Goal: Transaction & Acquisition: Purchase product/service

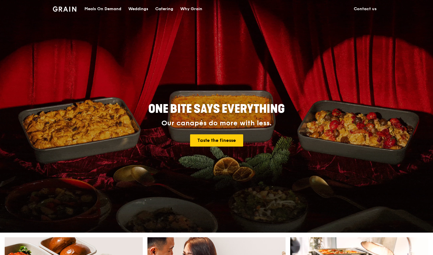
click at [170, 9] on div "Catering" at bounding box center [164, 8] width 18 height 17
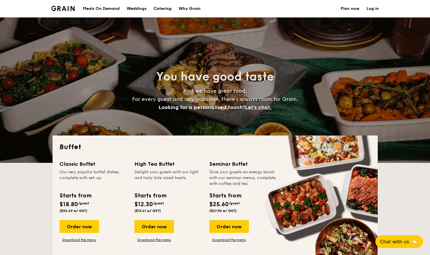
select select
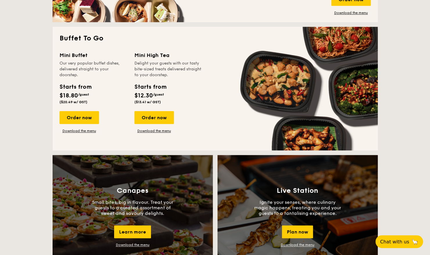
scroll to position [377, 0]
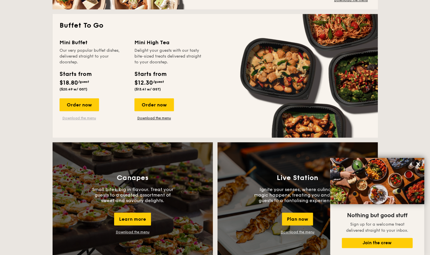
click at [76, 118] on link "Download the menu" at bounding box center [79, 118] width 39 height 5
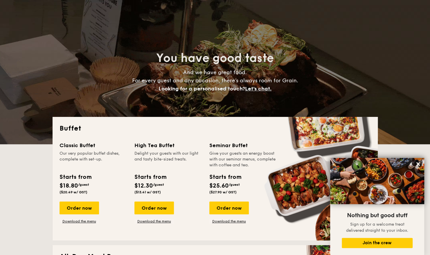
scroll to position [0, 0]
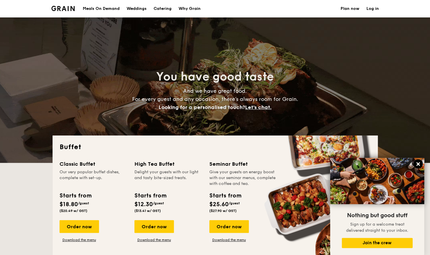
click at [417, 164] on icon at bounding box center [417, 163] width 3 height 3
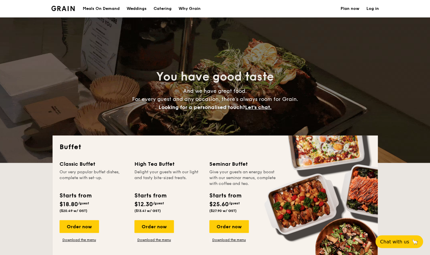
click at [108, 10] on div "Meals On Demand" at bounding box center [101, 8] width 37 height 17
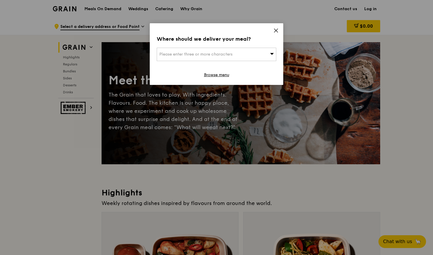
click at [278, 32] on icon at bounding box center [275, 30] width 3 height 3
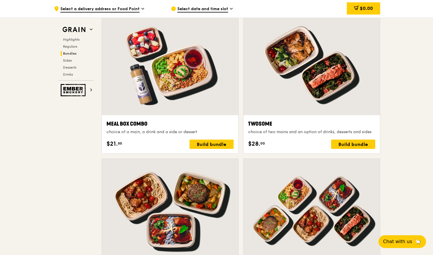
scroll to position [900, 0]
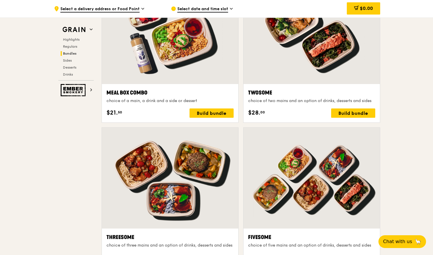
drag, startPoint x: 242, startPoint y: 122, endPoint x: 17, endPoint y: 135, distance: 224.5
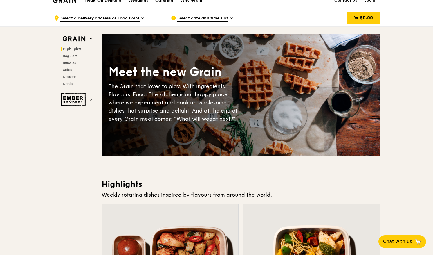
scroll to position [0, 0]
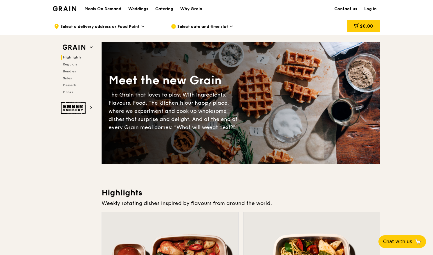
click at [119, 28] on span "Select a delivery address or Food Point" at bounding box center [99, 27] width 79 height 6
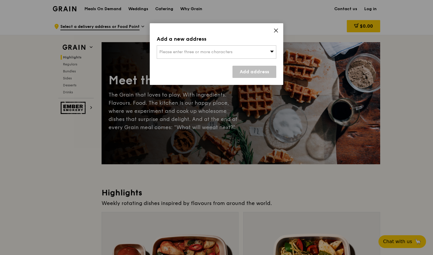
click at [250, 55] on div "Please enter three or more characters" at bounding box center [217, 51] width 120 height 13
type input "mbc"
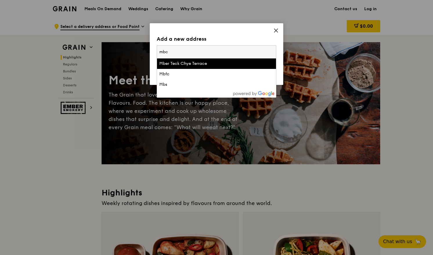
click at [190, 48] on input "mbc" at bounding box center [216, 52] width 119 height 13
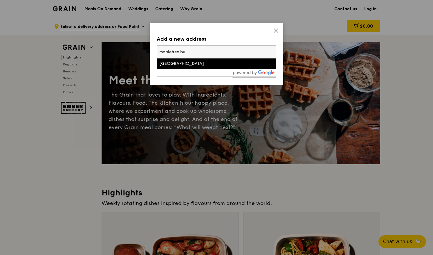
type input "mapletree bu"
click at [201, 67] on li "[GEOGRAPHIC_DATA]" at bounding box center [216, 63] width 119 height 10
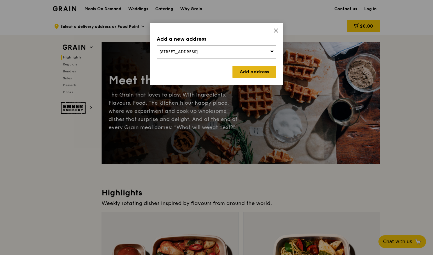
click at [256, 70] on link "Add address" at bounding box center [255, 72] width 44 height 12
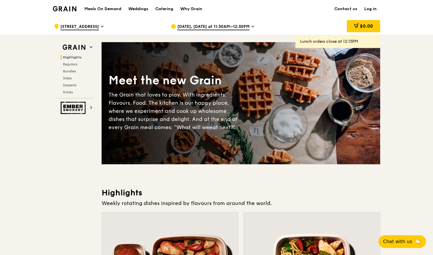
click at [230, 28] on span "[DATE], [DATE] at 11:30AM–12:30PM" at bounding box center [213, 27] width 72 height 6
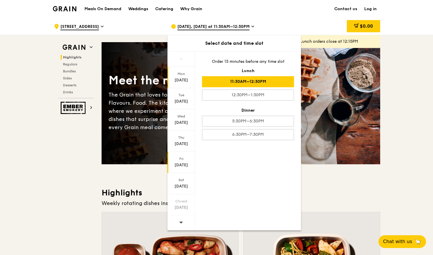
click at [186, 161] on div "[DATE]" at bounding box center [181, 162] width 28 height 21
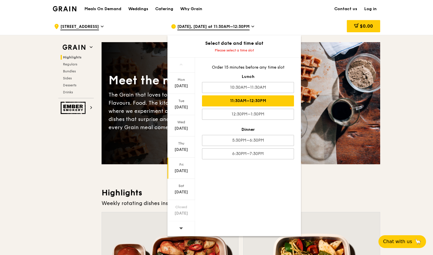
click at [281, 101] on div "11:30AM–12:30PM" at bounding box center [248, 100] width 92 height 11
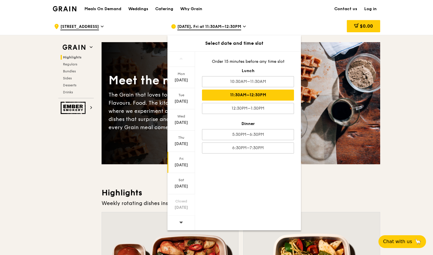
click at [286, 17] on div "Meals On Demand Weddings Catering Why Grain Contact us Log in" at bounding box center [216, 9] width 327 height 18
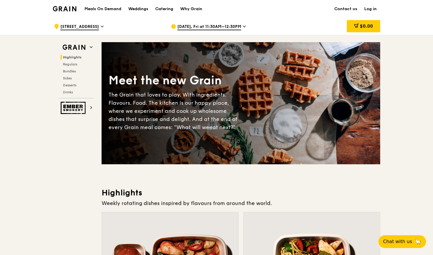
click at [84, 21] on div ".cls-1 { fill: none; stroke: #fff; stroke-linecap: round; stroke-linejoin: roun…" at bounding box center [108, 26] width 108 height 17
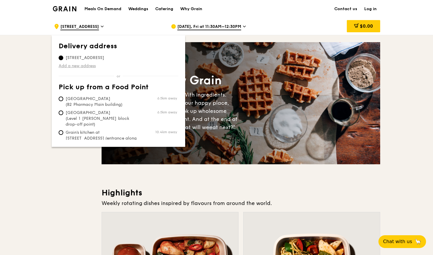
click at [84, 64] on link "Add a new address" at bounding box center [119, 66] width 120 height 6
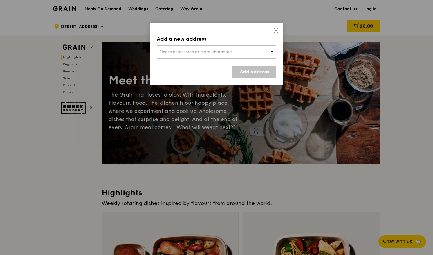
click at [199, 59] on div "Add a new address Please enter three or more characters Add address" at bounding box center [217, 54] width 134 height 62
click at [199, 56] on div "Please enter three or more characters" at bounding box center [217, 51] width 120 height 13
click at [198, 52] on input "search" at bounding box center [216, 52] width 119 height 13
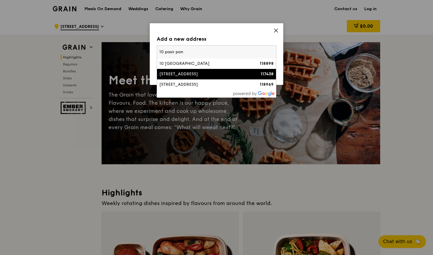
type input "10 pasir pan"
click at [203, 73] on div "[STREET_ADDRESS]" at bounding box center [202, 74] width 86 height 6
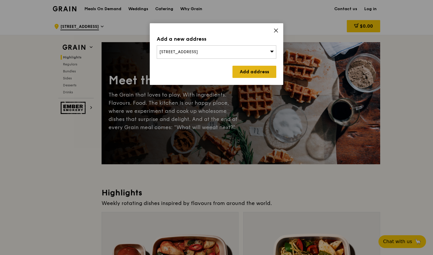
click at [247, 74] on link "Add address" at bounding box center [255, 72] width 44 height 12
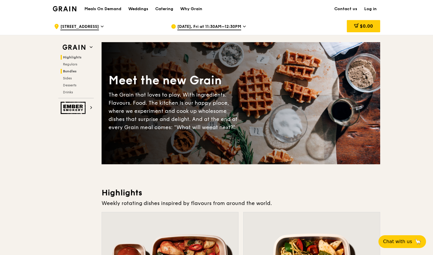
click at [73, 69] on span "Bundles" at bounding box center [70, 71] width 14 height 4
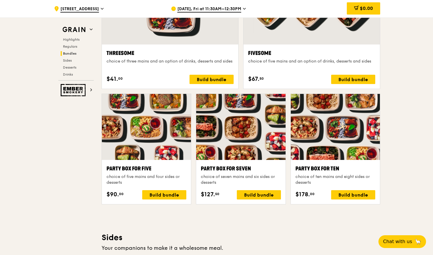
scroll to position [1096, 0]
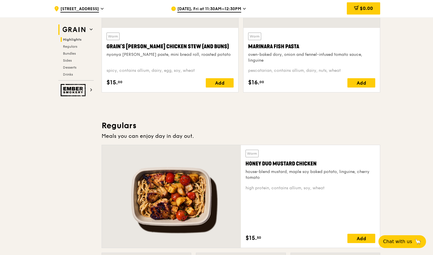
click at [93, 28] on h2 "Grain" at bounding box center [75, 29] width 35 height 10
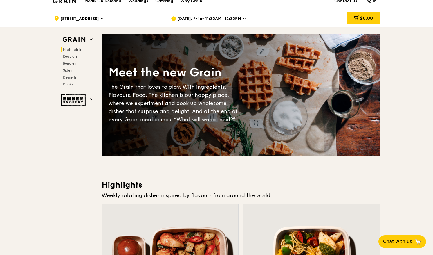
scroll to position [0, 0]
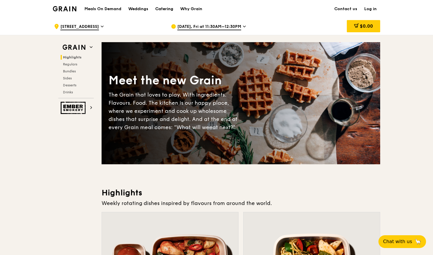
click at [174, 7] on link "Catering" at bounding box center [164, 8] width 25 height 17
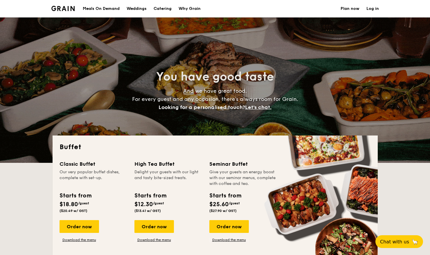
select select
drag, startPoint x: 0, startPoint y: 0, endPoint x: 22, endPoint y: 183, distance: 184.5
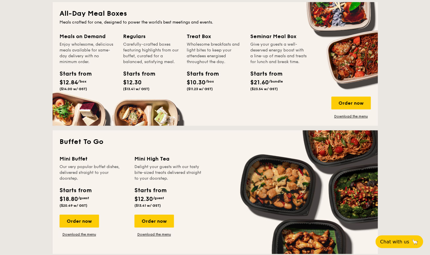
scroll to position [464, 0]
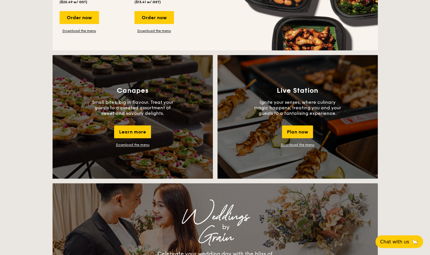
drag, startPoint x: 63, startPoint y: 199, endPoint x: 28, endPoint y: 167, distance: 47.7
click at [28, 167] on div "Buffet Classic Buffet Our very popular buffet dishes, complete with set-up. Sta…" at bounding box center [215, 237] width 430 height 1133
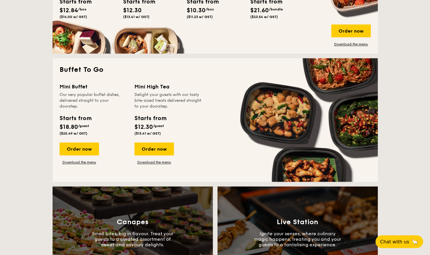
scroll to position [261, 0]
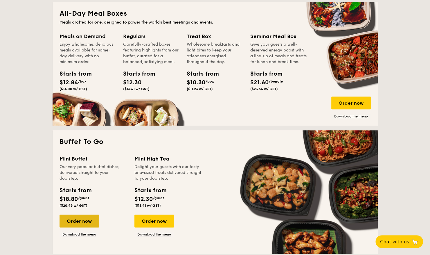
click at [83, 220] on div "Order now" at bounding box center [79, 220] width 39 height 13
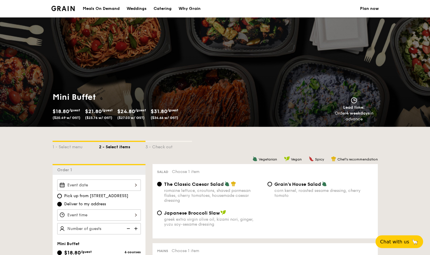
click at [103, 184] on div at bounding box center [99, 184] width 84 height 11
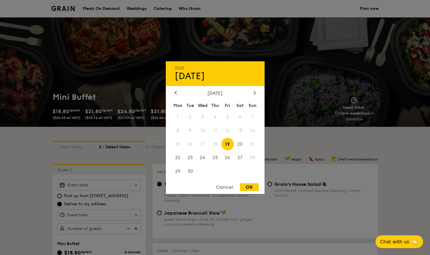
click at [228, 144] on span "19" at bounding box center [227, 144] width 12 height 12
click at [248, 187] on div "OK" at bounding box center [249, 187] width 19 height 8
type input "Sep 19, 2025"
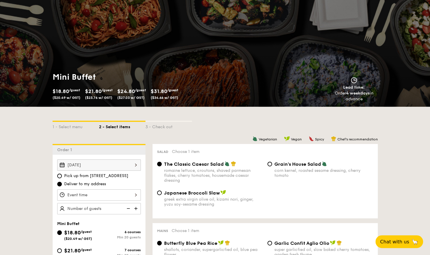
scroll to position [29, 0]
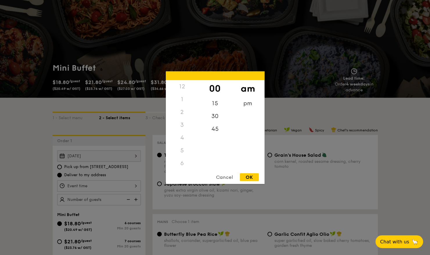
click at [115, 186] on div "12 1 2 3 4 5 6 7 8 9 10 11 00 15 30 45 am pm Cancel OK" at bounding box center [99, 185] width 84 height 11
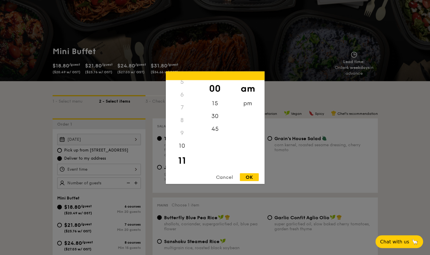
scroll to position [58, 0]
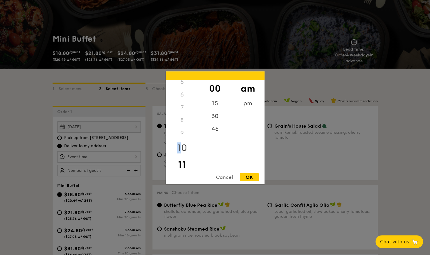
drag, startPoint x: 186, startPoint y: 135, endPoint x: 183, endPoint y: 142, distance: 7.7
click at [183, 142] on div "12 1 2 3 4 5 6 7 8 9 10 11" at bounding box center [182, 124] width 33 height 89
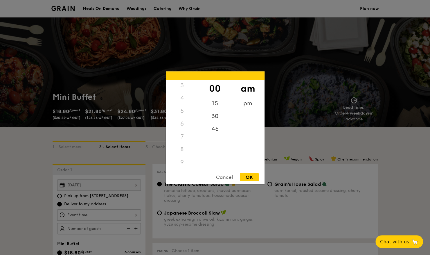
scroll to position [0, 0]
click at [181, 88] on div "12" at bounding box center [182, 86] width 33 height 13
click at [183, 87] on div "12" at bounding box center [182, 86] width 33 height 13
click at [181, 88] on div "12" at bounding box center [182, 86] width 33 height 13
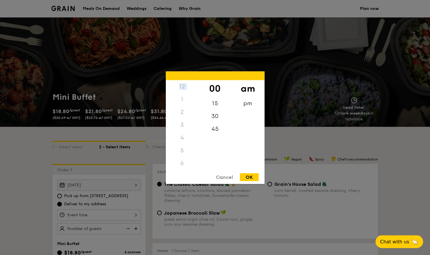
click at [181, 88] on div "12" at bounding box center [182, 86] width 33 height 13
click at [246, 100] on div "pm" at bounding box center [247, 105] width 33 height 17
click at [182, 86] on div "12" at bounding box center [182, 88] width 33 height 17
click at [252, 178] on div "OK" at bounding box center [249, 177] width 19 height 8
type input "12:00PM"
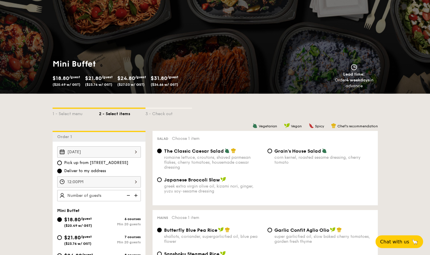
scroll to position [58, 0]
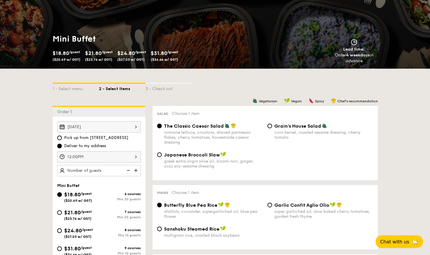
click at [134, 172] on img at bounding box center [136, 170] width 9 height 11
click at [136, 171] on img at bounding box center [136, 170] width 9 height 11
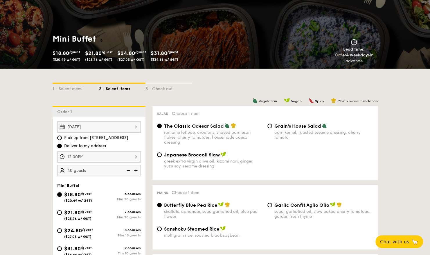
click at [130, 170] on img at bounding box center [127, 170] width 9 height 11
type input "25 guests"
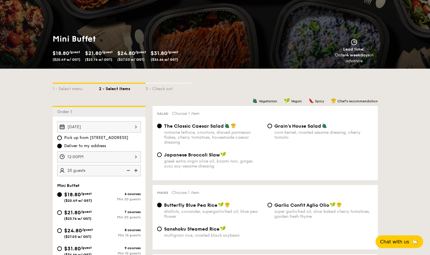
scroll to position [87, 0]
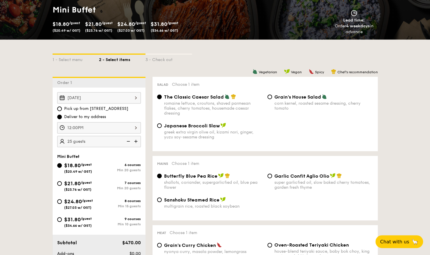
click at [74, 203] on span "$24.80" at bounding box center [73, 201] width 18 height 6
click at [62, 203] on input "$24.80 /guest ($27.03 w/ GST) 8 courses Min 15 guests" at bounding box center [59, 201] width 5 height 5
radio input "true"
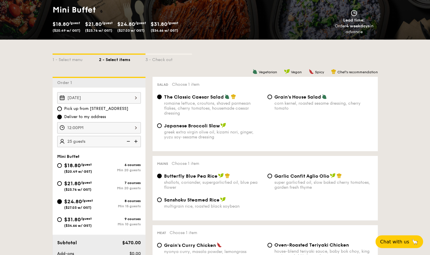
radio input "false"
radio input "true"
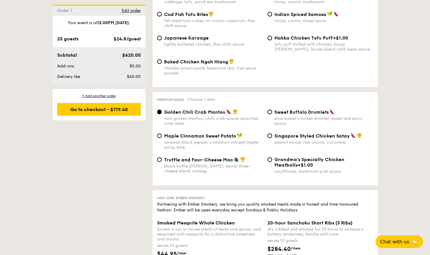
scroll to position [1103, 0]
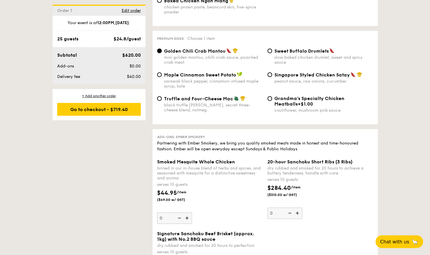
click at [207, 101] on span "Truffle and Four-Cheese Mac" at bounding box center [198, 99] width 69 height 6
click at [162, 101] on input "Truffle and Four-Cheese Mac black truffle pate, brie, secret three-cheese blend…" at bounding box center [159, 98] width 5 height 5
radio input "true"
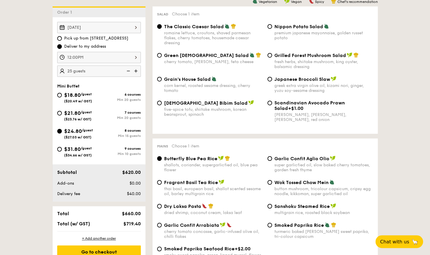
scroll to position [145, 0]
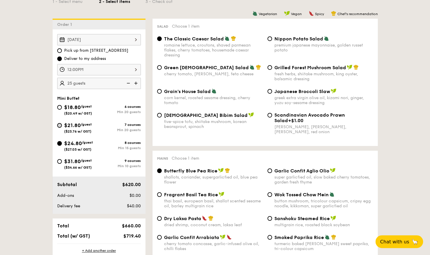
click at [61, 124] on input "$21.80 /guest ($23.76 w/ GST) 7 courses Min 20 guests" at bounding box center [59, 125] width 5 height 5
radio input "true"
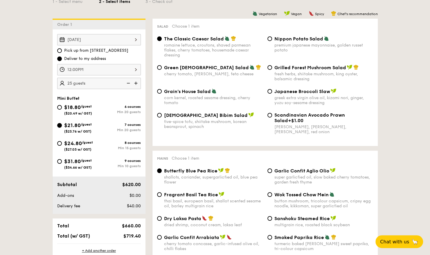
radio input "true"
click at [59, 142] on input "$24.80 /guest ($27.03 w/ GST) 8 courses Min 15 guests" at bounding box center [59, 143] width 5 height 5
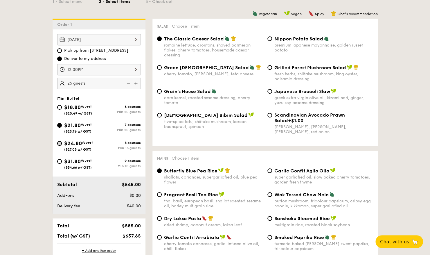
radio input "true"
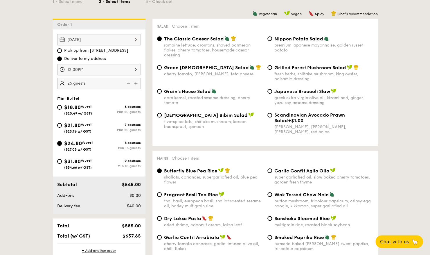
radio input "true"
click at [59, 124] on input "$21.80 /guest ($23.76 w/ GST) 7 courses Min 20 guests" at bounding box center [59, 125] width 5 height 5
radio input "true"
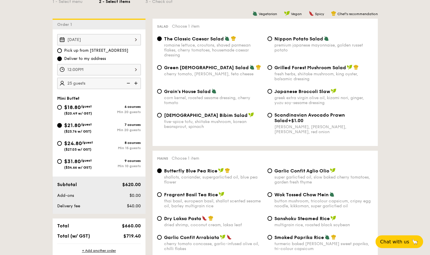
radio input "true"
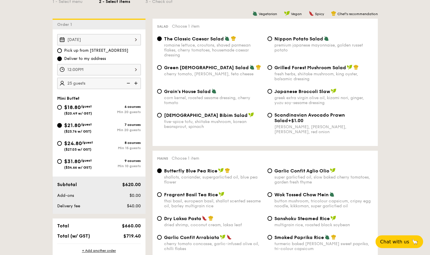
radio input "true"
click at [88, 49] on span "Pick up from 5 Burn Road #05-01" at bounding box center [96, 51] width 64 height 6
click at [62, 49] on input "Pick up from 5 Burn Road #05-01" at bounding box center [59, 50] width 5 height 5
radio input "true"
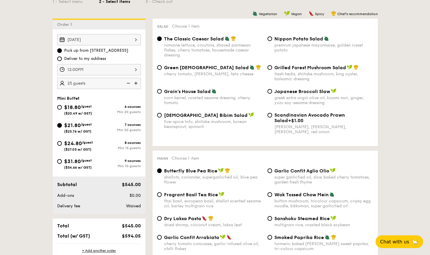
click at [84, 58] on span "Deliver to my address" at bounding box center [85, 59] width 42 height 6
click at [62, 58] on input "Deliver to my address" at bounding box center [59, 58] width 5 height 5
radio input "true"
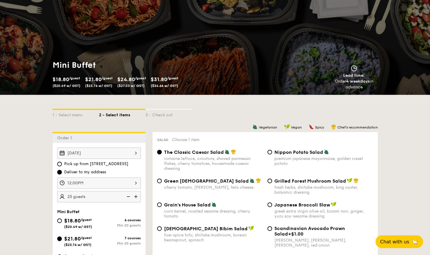
scroll to position [29, 0]
